Goal: Task Accomplishment & Management: Manage account settings

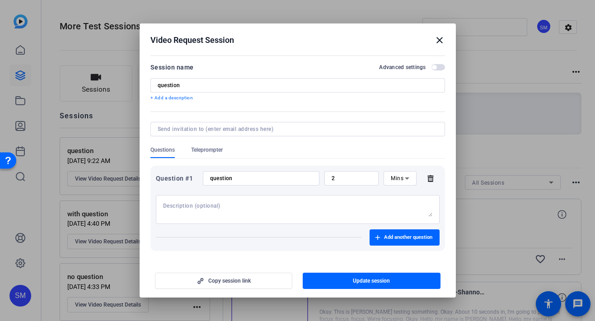
click at [437, 36] on mat-icon "close" at bounding box center [439, 40] width 11 height 11
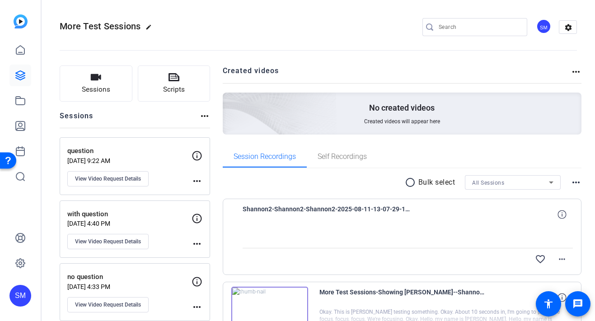
click at [19, 301] on div "SM" at bounding box center [20, 296] width 22 height 22
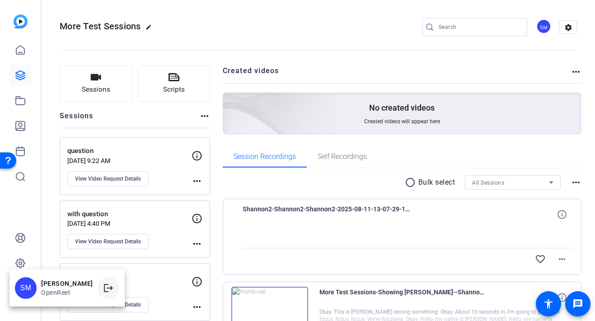
click at [104, 290] on span at bounding box center [109, 288] width 22 height 22
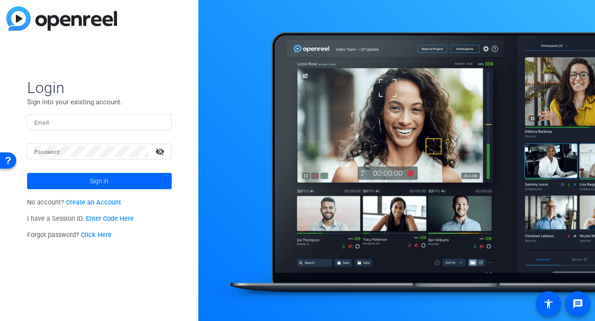
click at [132, 125] on input "Email" at bounding box center [99, 121] width 130 height 11
click at [147, 121] on input "Email" at bounding box center [99, 121] width 130 height 11
click at [157, 123] on img at bounding box center [156, 121] width 6 height 11
click at [158, 121] on img at bounding box center [156, 121] width 6 height 11
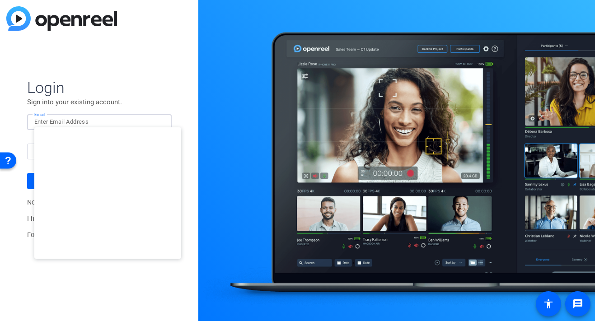
type input "[EMAIL_ADDRESS][DOMAIN_NAME]"
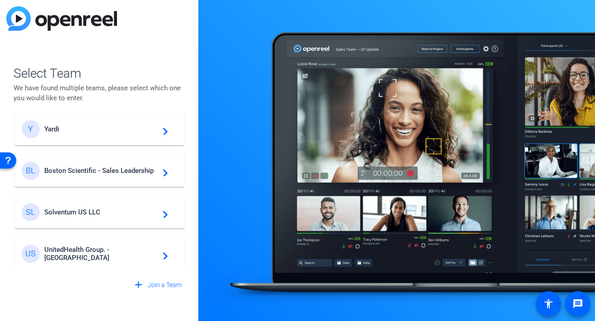
scroll to position [172, 0]
click at [95, 177] on div "BL Boston Scientific - Sales Leadership navigate_next" at bounding box center [99, 172] width 155 height 18
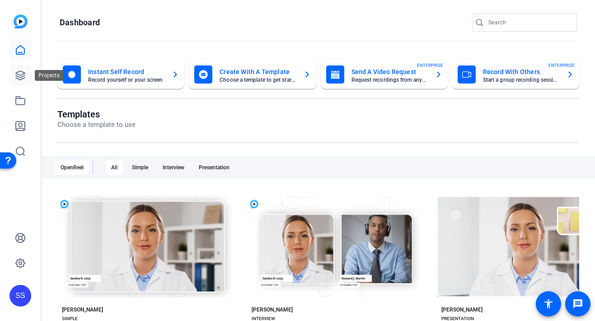
click at [15, 75] on icon at bounding box center [20, 75] width 11 height 11
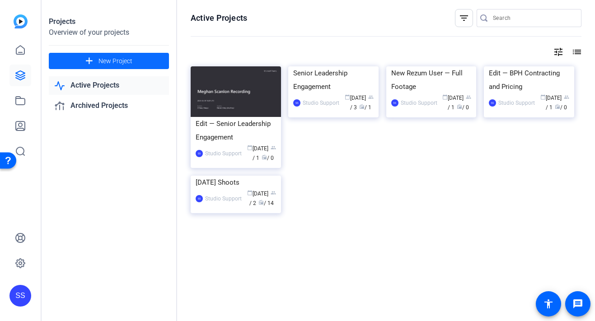
click at [91, 56] on mat-icon "add" at bounding box center [89, 61] width 11 height 11
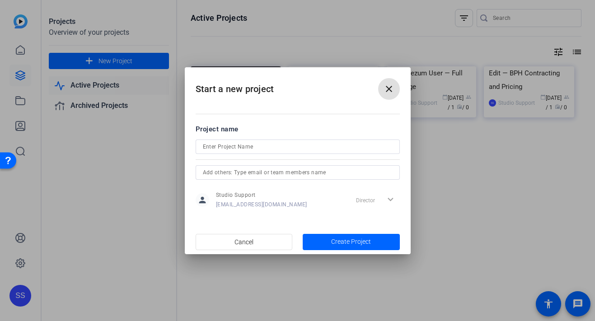
click at [229, 143] on input at bounding box center [298, 146] width 190 height 11
type input "Sales Roleplay Video"
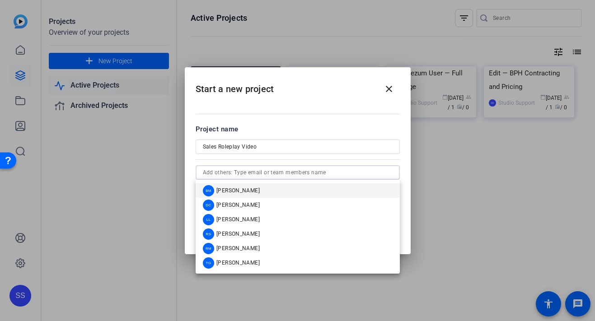
click at [349, 172] on input "text" at bounding box center [298, 172] width 190 height 11
click at [288, 188] on mat-option "BM [PERSON_NAME]" at bounding box center [297, 190] width 204 height 14
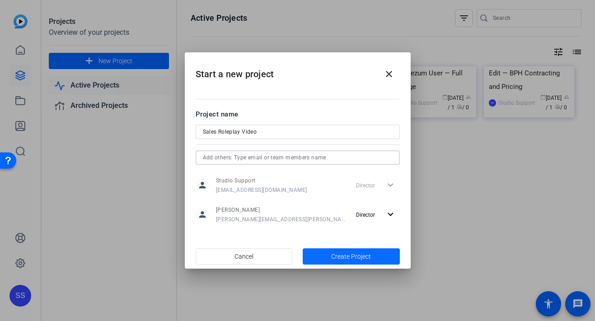
click at [328, 254] on span "button" at bounding box center [350, 257] width 97 height 22
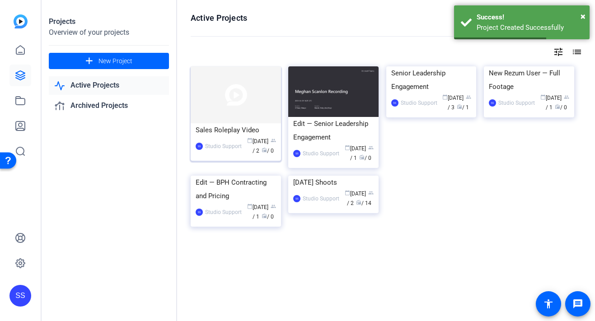
click at [238, 135] on div "Sales Roleplay Video" at bounding box center [235, 130] width 80 height 14
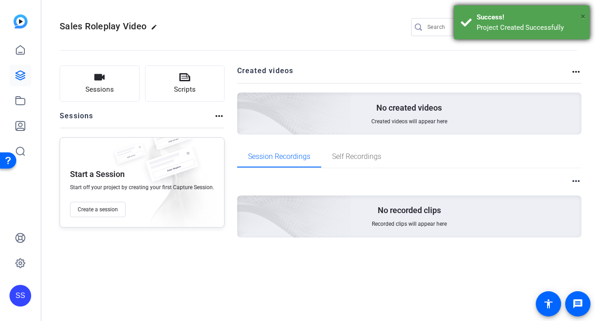
click at [583, 16] on span "×" at bounding box center [582, 16] width 5 height 11
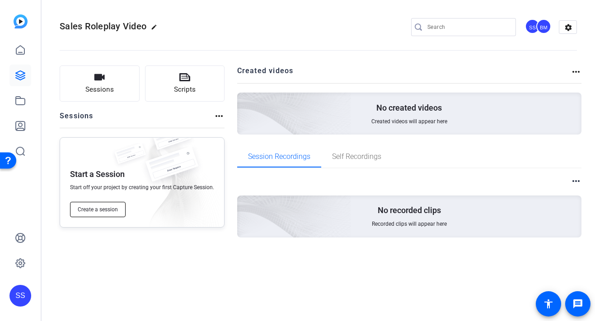
click at [97, 207] on span "Create a session" at bounding box center [98, 209] width 40 height 7
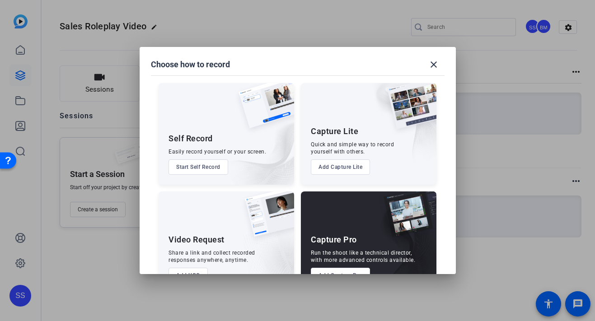
click at [327, 270] on button "Add Capture Pro" at bounding box center [340, 275] width 59 height 15
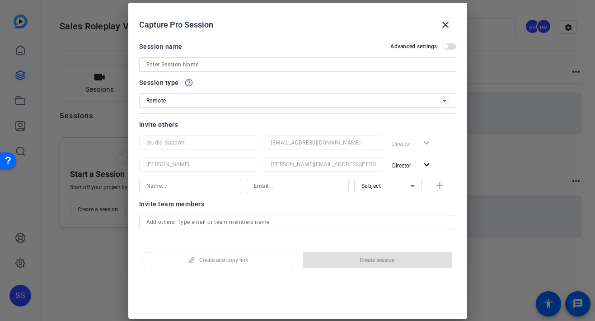
click at [236, 63] on input at bounding box center [297, 64] width 302 height 11
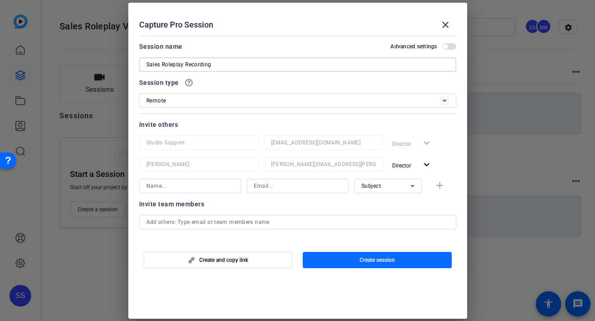
type input "Sales Roleplay Recording"
click at [322, 261] on span "button" at bounding box center [376, 260] width 149 height 22
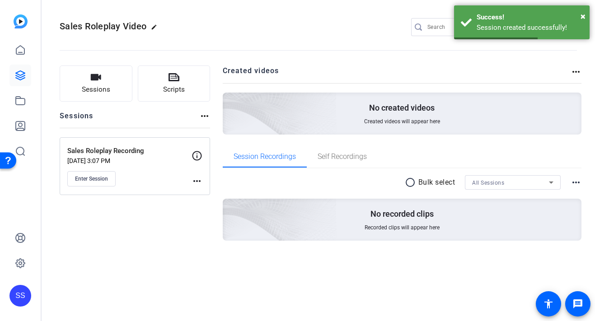
click at [192, 183] on mat-icon "more_horiz" at bounding box center [196, 181] width 11 height 11
click at [200, 191] on span "Edit Session" at bounding box center [219, 194] width 41 height 11
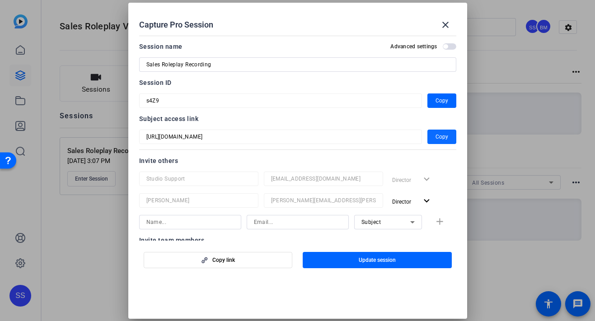
click at [428, 132] on span "button" at bounding box center [441, 137] width 29 height 22
click at [445, 22] on mat-icon "close" at bounding box center [445, 24] width 11 height 11
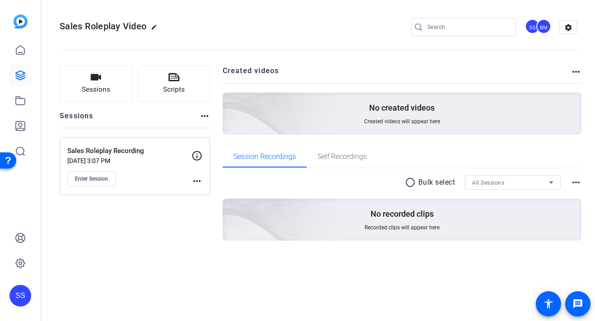
click at [23, 301] on div "SS" at bounding box center [20, 296] width 22 height 22
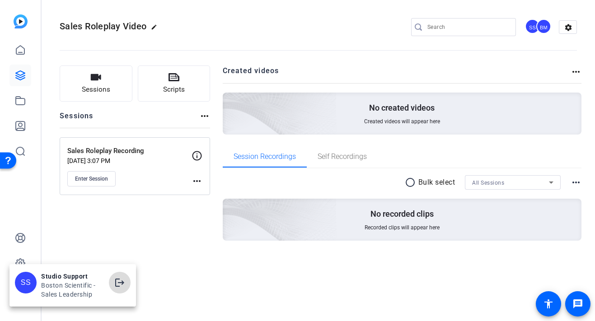
click at [123, 281] on mat-icon "logout" at bounding box center [119, 282] width 11 height 11
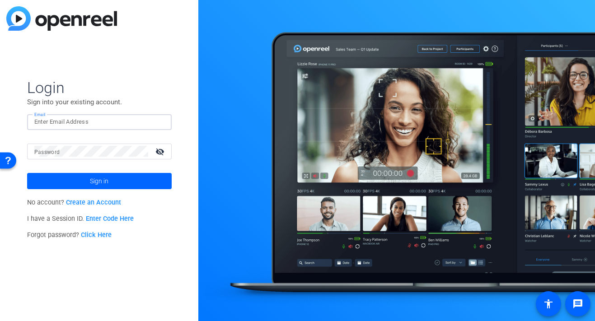
click at [142, 122] on input "Email" at bounding box center [99, 121] width 130 height 11
click at [144, 118] on input "Email" at bounding box center [99, 121] width 130 height 11
click at [158, 120] on img at bounding box center [156, 121] width 6 height 11
type input "studiosupport+1@openreel.com"
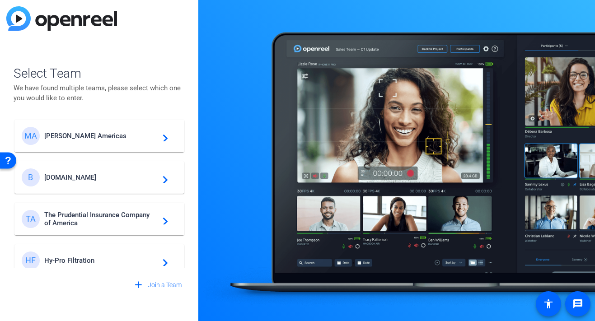
click at [132, 139] on span "Messer Americas" at bounding box center [100, 136] width 113 height 8
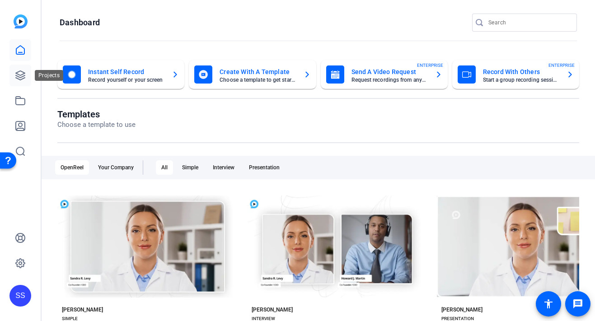
click at [26, 78] on link at bounding box center [20, 76] width 22 height 22
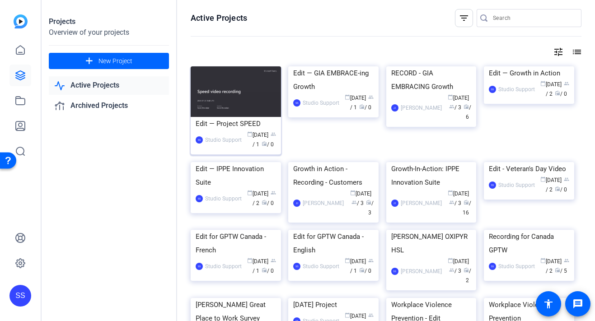
click at [197, 127] on div "Edit — Project SPEED" at bounding box center [235, 124] width 80 height 14
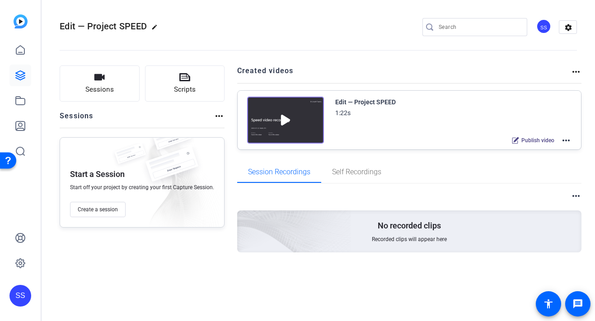
click at [570, 138] on mat-icon "more_horiz" at bounding box center [565, 140] width 11 height 11
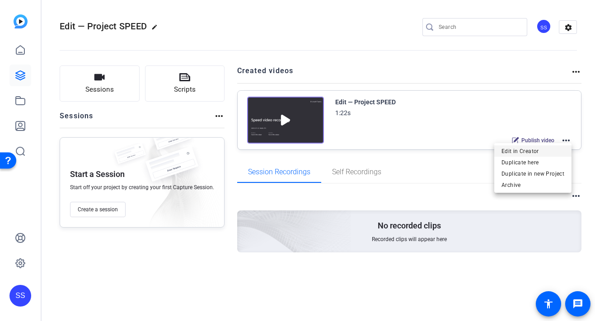
click at [547, 153] on span "Edit in Creator" at bounding box center [532, 151] width 63 height 11
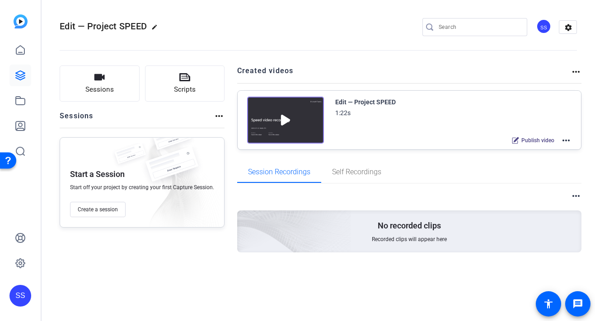
click at [544, 25] on div "SS" at bounding box center [543, 26] width 15 height 15
